Goal: Contribute content: Add original content to the website for others to see

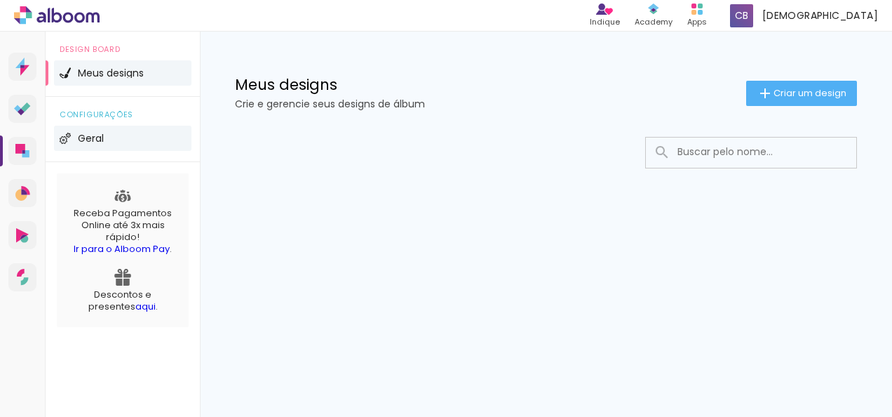
click at [108, 140] on li "Geral" at bounding box center [123, 138] width 138 height 25
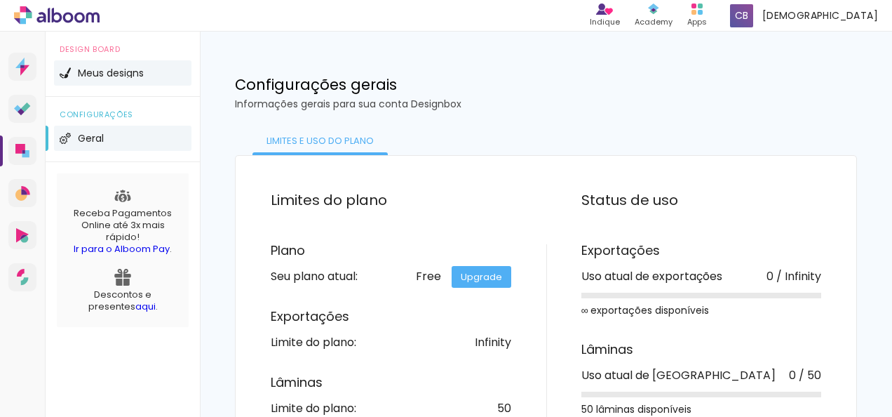
click at [123, 76] on span "Meus designs" at bounding box center [111, 73] width 66 height 10
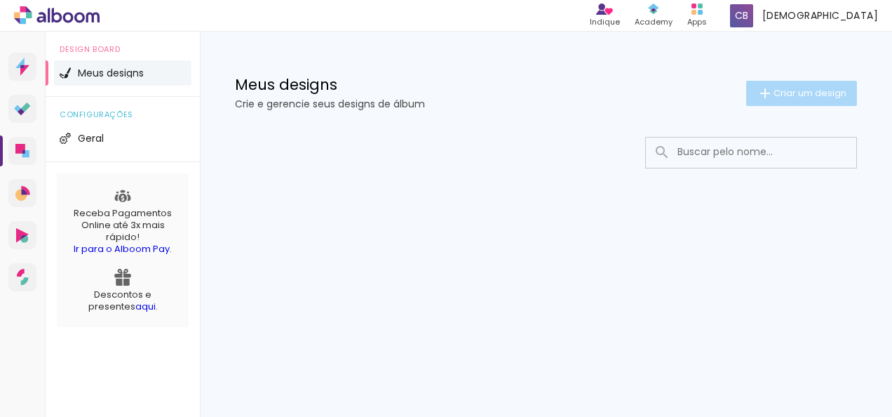
click at [794, 91] on span "Criar um design" at bounding box center [810, 92] width 73 height 9
